Goal: Navigation & Orientation: Find specific page/section

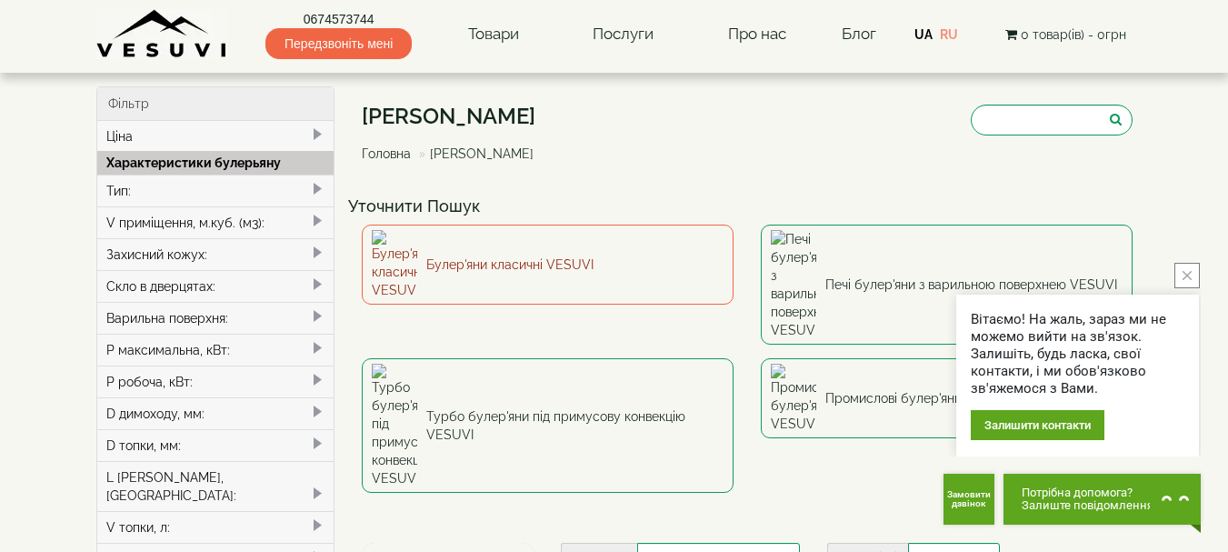
click at [516, 246] on link "Булер'яни класичні VESUVI" at bounding box center [548, 264] width 372 height 80
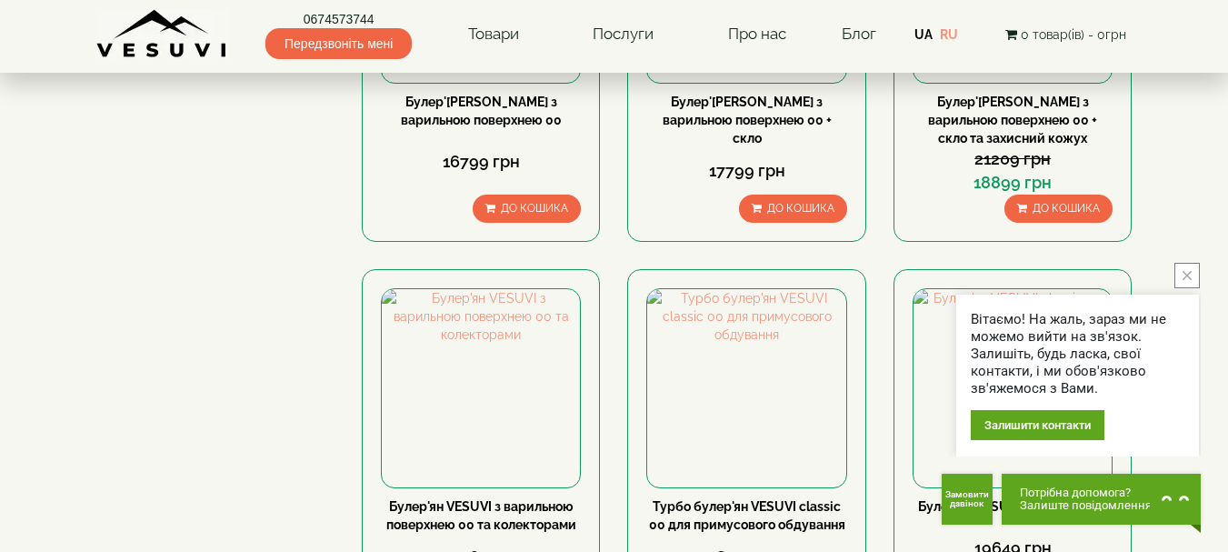
scroll to position [1909, 0]
